Goal: Check status: Check status

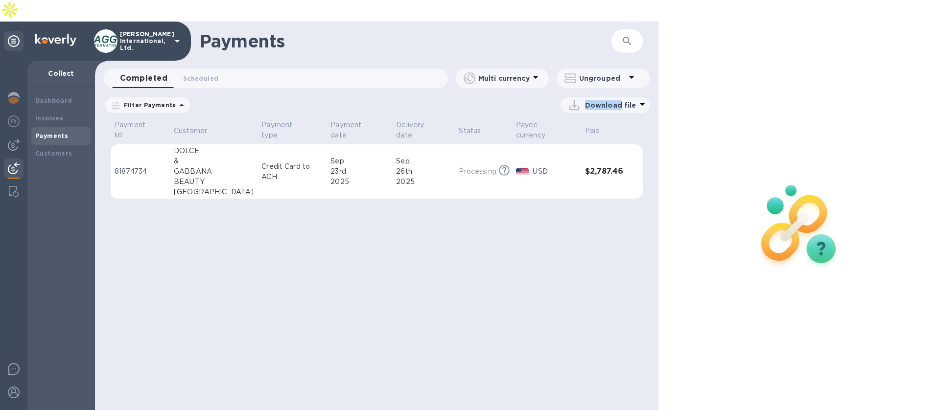
click at [144, 31] on p "[PERSON_NAME] International, Ltd." at bounding box center [144, 41] width 49 height 21
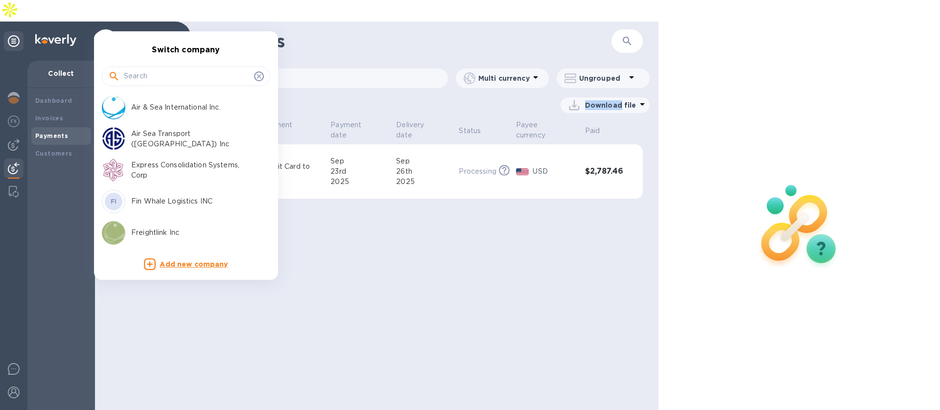
click at [318, 23] on div at bounding box center [470, 205] width 940 height 410
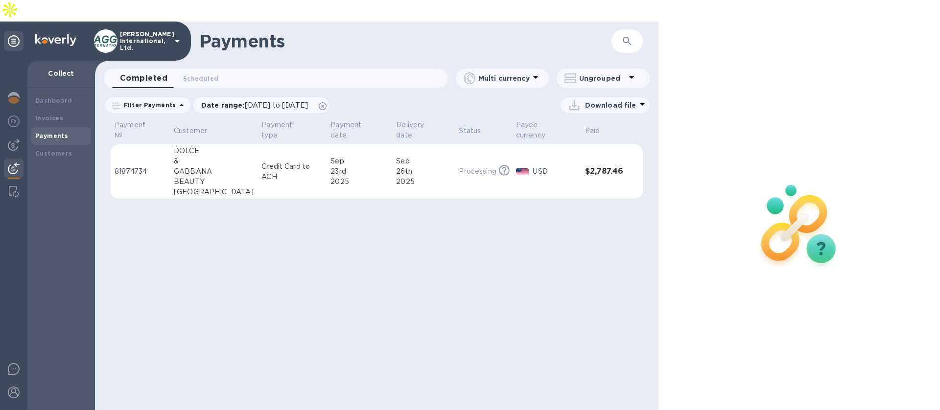
click at [170, 144] on td "81874734" at bounding box center [140, 171] width 59 height 55
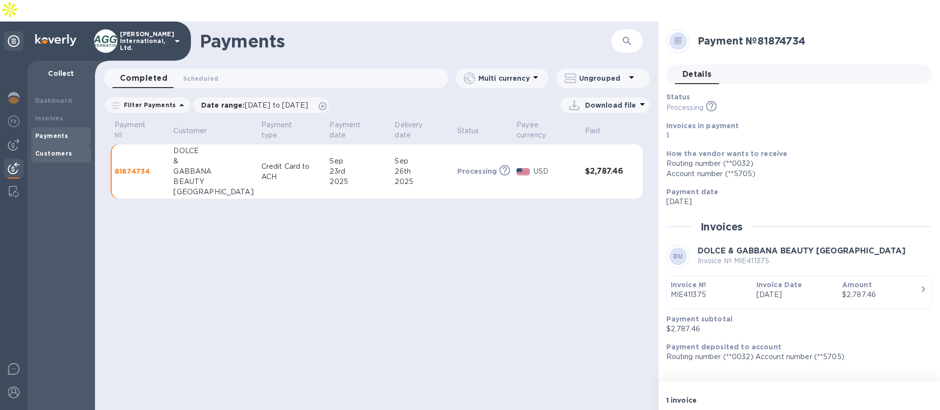
click at [79, 149] on div "Customers" at bounding box center [61, 154] width 52 height 10
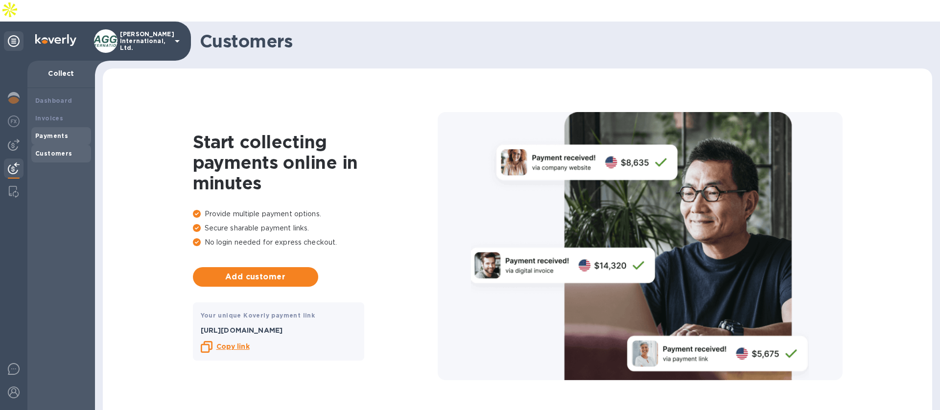
click at [62, 131] on div "Payments" at bounding box center [61, 136] width 52 height 10
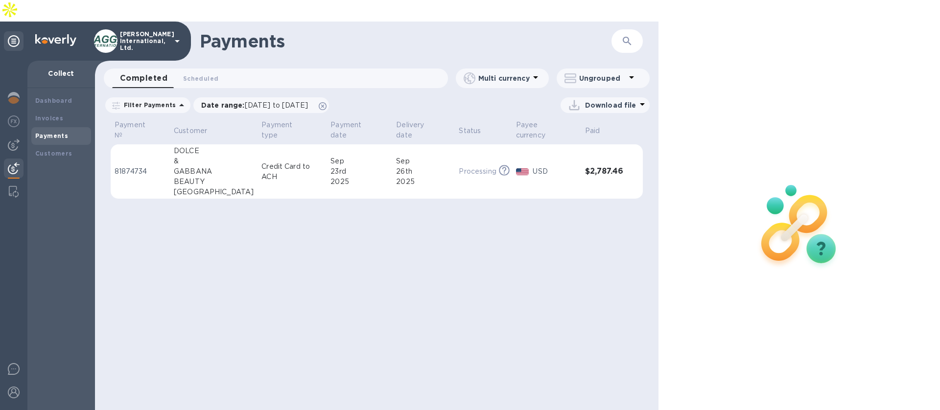
click at [331, 167] on div "23rd" at bounding box center [360, 172] width 58 height 10
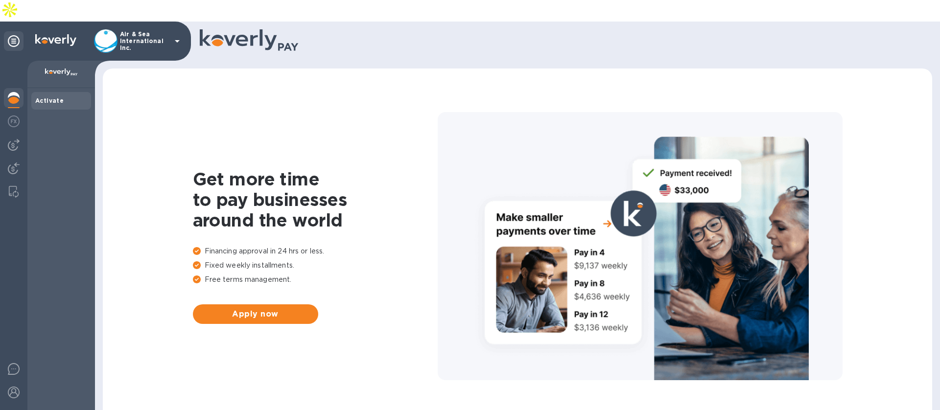
click at [164, 31] on p "Air & Sea International Inc." at bounding box center [144, 41] width 49 height 21
click at [152, 31] on p "Air & Sea International Inc." at bounding box center [144, 41] width 49 height 21
